Goal: Information Seeking & Learning: Learn about a topic

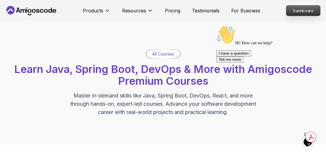
click at [309, 9] on p "Dashboard" at bounding box center [303, 11] width 34 height 10
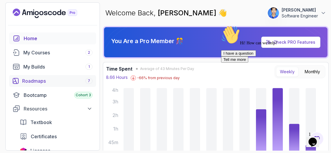
click at [68, 79] on div "Roadmaps 7" at bounding box center [57, 80] width 70 height 7
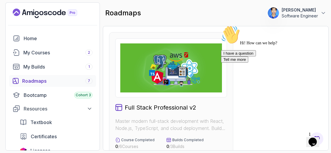
scroll to position [115, 0]
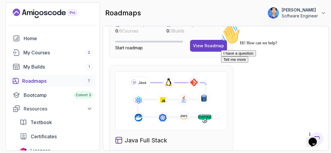
click at [221, 25] on icon "Chat attention grabber" at bounding box center [221, 25] width 0 height 0
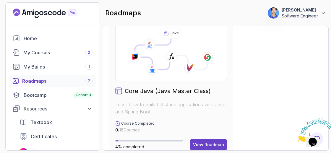
scroll to position [393, 0]
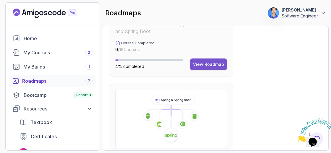
click at [222, 65] on div "View Roadmap" at bounding box center [208, 64] width 31 height 6
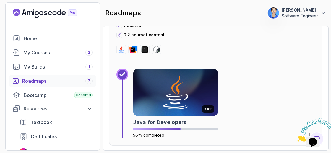
scroll to position [681, 0]
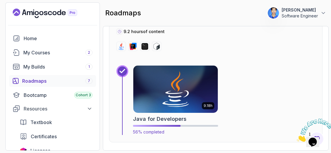
click at [172, 104] on div "9.18h Java for Developers 56% completed" at bounding box center [175, 100] width 85 height 70
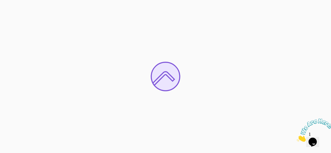
click at [297, 138] on icon "Close" at bounding box center [297, 140] width 0 height 5
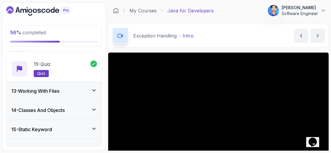
scroll to position [572, 0]
click at [95, 87] on icon at bounding box center [94, 90] width 6 height 6
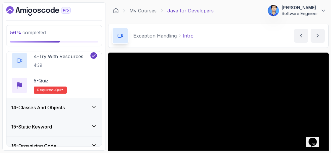
scroll to position [326, 0]
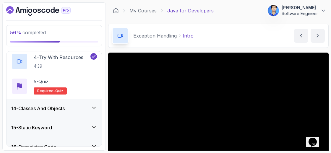
click at [79, 105] on div "14 - Classes And Objects" at bounding box center [54, 108] width 86 height 7
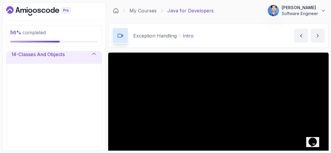
scroll to position [266, 0]
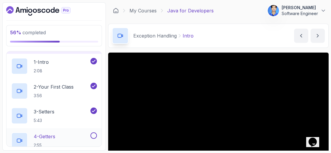
click at [92, 135] on button at bounding box center [93, 135] width 6 height 6
click at [43, 134] on p "4 - Getters" at bounding box center [45, 136] width 22 height 7
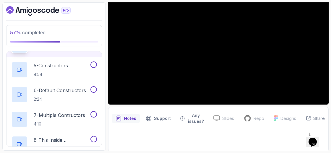
scroll to position [39, 0]
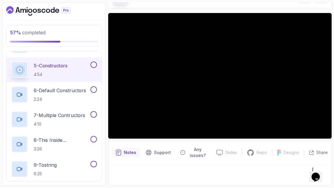
scroll to position [39, 0]
